Goal: Find specific page/section: Find specific page/section

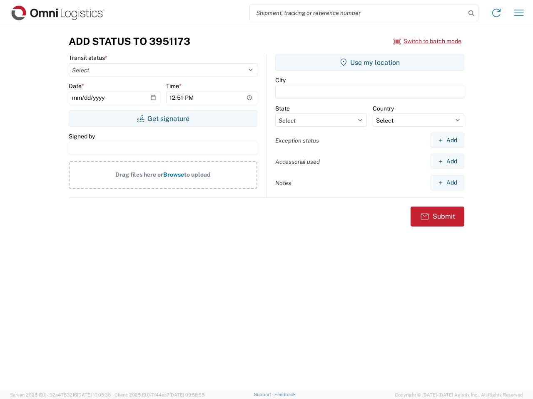
click at [357, 13] on input "search" at bounding box center [358, 13] width 216 height 16
click at [471, 13] on icon at bounding box center [471, 13] width 12 height 12
click at [496, 13] on icon at bounding box center [495, 12] width 13 height 13
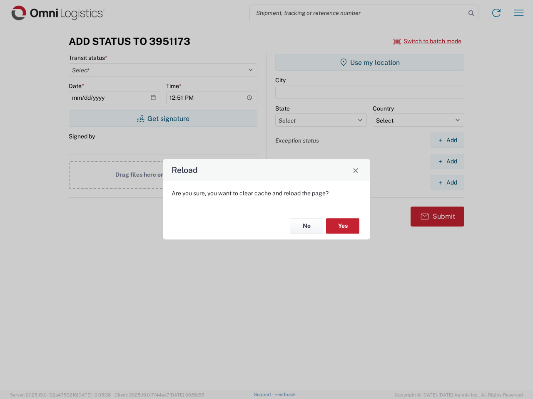
click at [518, 13] on div "Reload Are you sure, you want to clear cache and reload the page? No Yes" at bounding box center [266, 199] width 533 height 399
click at [427, 41] on div "Reload Are you sure, you want to clear cache and reload the page? No Yes" at bounding box center [266, 199] width 533 height 399
click at [163, 119] on div "Reload Are you sure, you want to clear cache and reload the page? No Yes" at bounding box center [266, 199] width 533 height 399
click at [369, 62] on div "Reload Are you sure, you want to clear cache and reload the page? No Yes" at bounding box center [266, 199] width 533 height 399
click at [447, 140] on div "Reload Are you sure, you want to clear cache and reload the page? No Yes" at bounding box center [266, 199] width 533 height 399
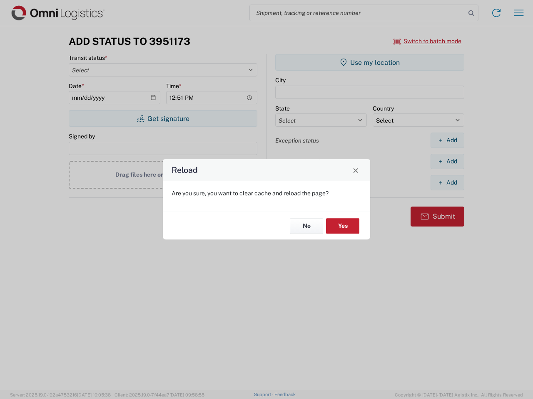
click at [447, 161] on div "Reload Are you sure, you want to clear cache and reload the page? No Yes" at bounding box center [266, 199] width 533 height 399
click at [447, 183] on div "Reload Are you sure, you want to clear cache and reload the page? No Yes" at bounding box center [266, 199] width 533 height 399
